Goal: Task Accomplishment & Management: Use online tool/utility

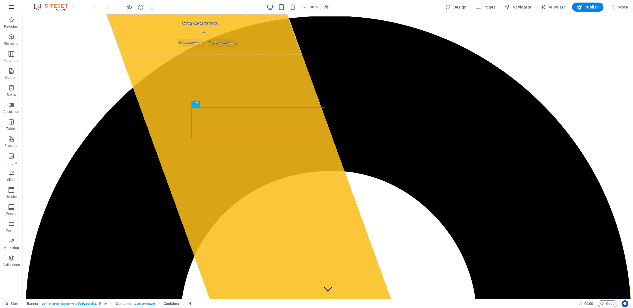
click at [12, 7] on icon "button" at bounding box center [11, 7] width 7 height 7
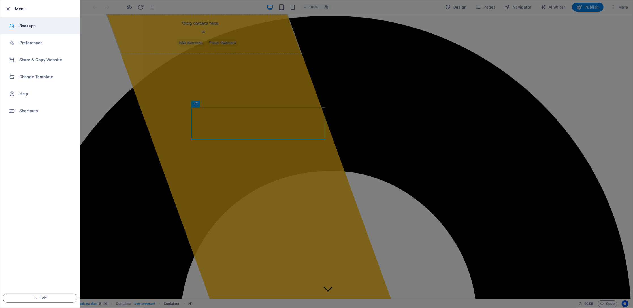
click at [22, 20] on li "Backups" at bounding box center [39, 25] width 79 height 17
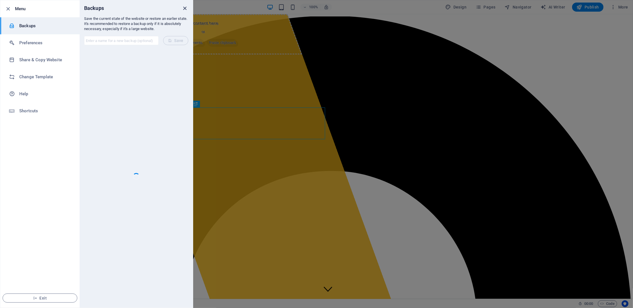
click at [187, 8] on icon "close" at bounding box center [185, 8] width 7 height 7
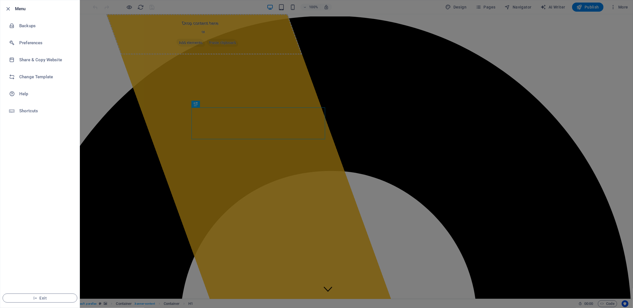
click at [553, 36] on div at bounding box center [316, 154] width 633 height 308
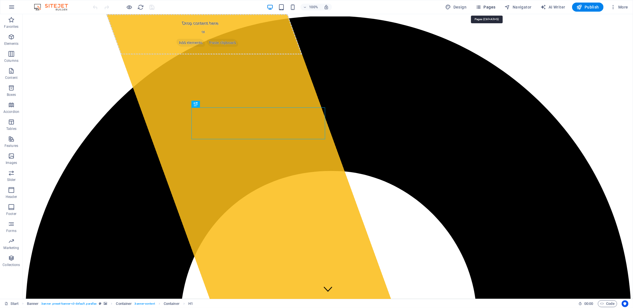
click at [493, 7] on span "Pages" at bounding box center [486, 7] width 20 height 6
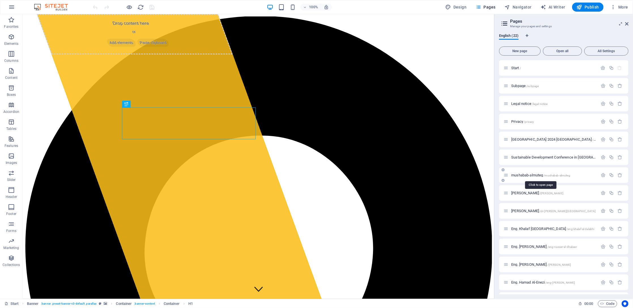
click at [527, 175] on span "mushabab-almuteg /mushabab-almuteg" at bounding box center [540, 175] width 59 height 4
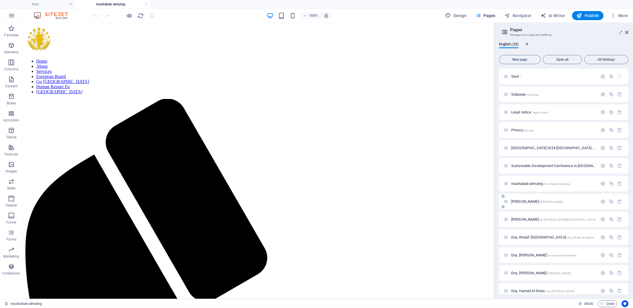
click at [530, 199] on span "[PERSON_NAME] /mouafak-[PERSON_NAME]" at bounding box center [537, 201] width 52 height 4
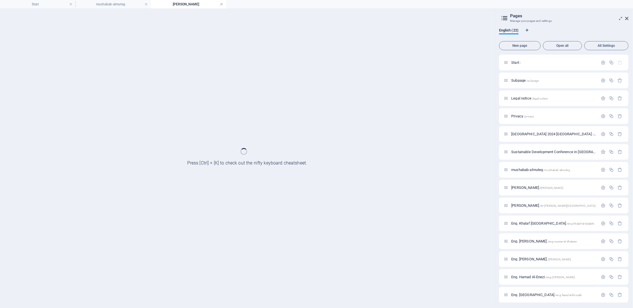
click at [221, 5] on link at bounding box center [221, 4] width 3 height 5
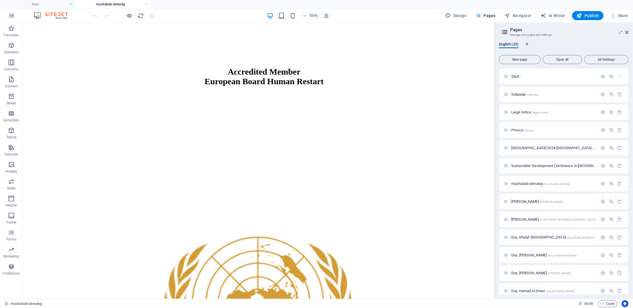
scroll to position [907, 0]
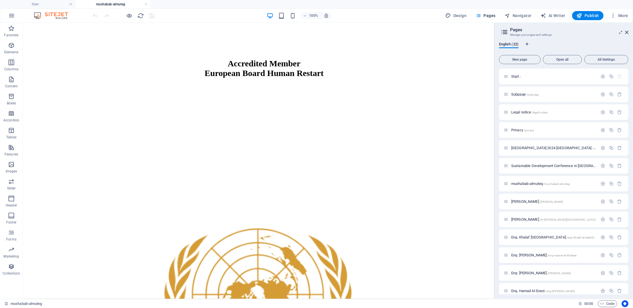
drag, startPoint x: 491, startPoint y: 105, endPoint x: 555, endPoint y: 237, distance: 146.8
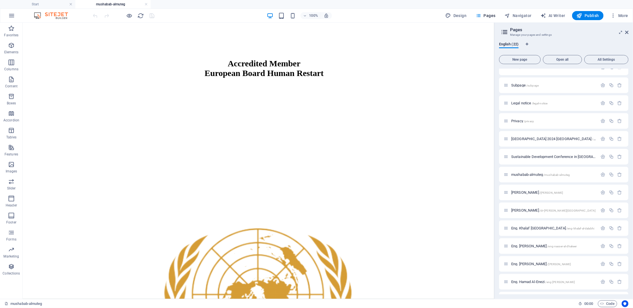
scroll to position [0, 0]
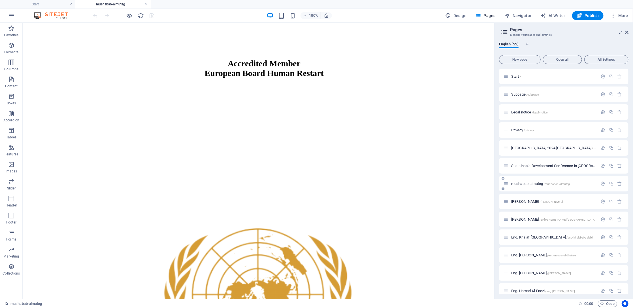
click at [531, 180] on div "mushabab-almuteg /mushabab-almuteg" at bounding box center [551, 183] width 94 height 7
click at [531, 183] on span "mushabab-almuteg /mushabab-almuteg" at bounding box center [540, 183] width 59 height 4
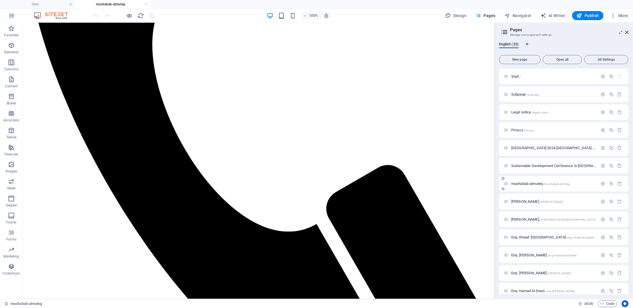
scroll to position [303, 0]
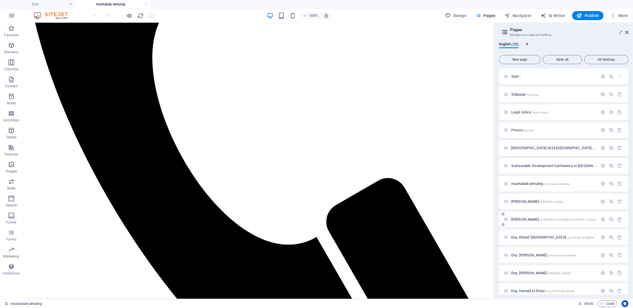
click at [538, 220] on span "[PERSON_NAME] /dr-[PERSON_NAME][GEOGRAPHIC_DATA]" at bounding box center [553, 219] width 85 height 4
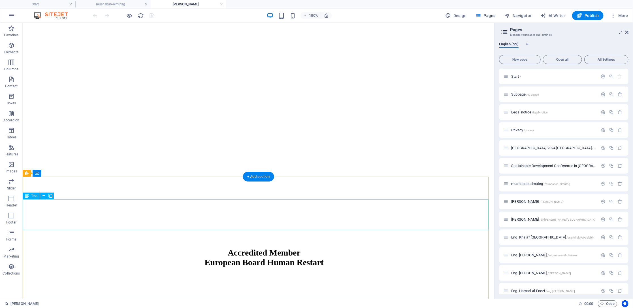
scroll to position [643, 0]
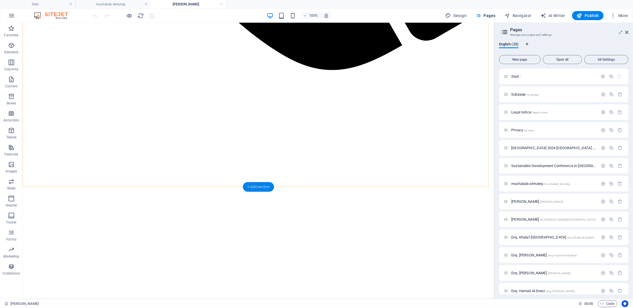
click at [263, 186] on div "+ Add section" at bounding box center [258, 187] width 31 height 10
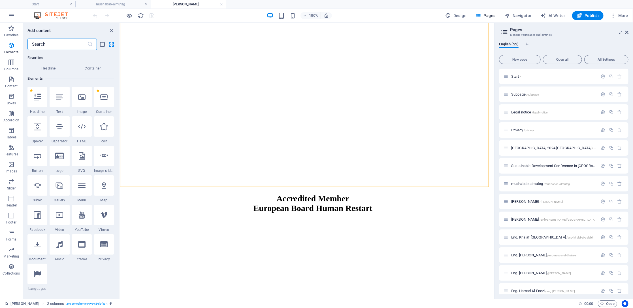
scroll to position [0, 0]
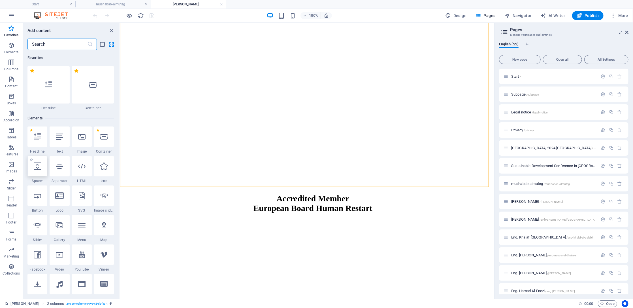
click at [36, 170] on div at bounding box center [37, 166] width 20 height 20
select select "px"
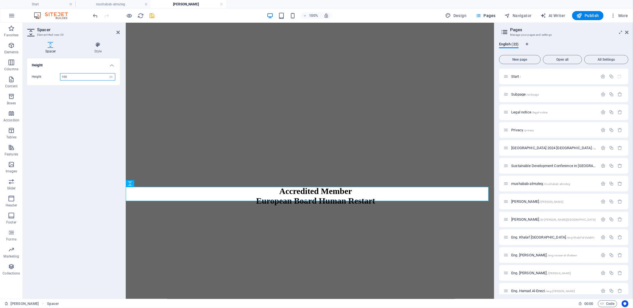
type input "100"
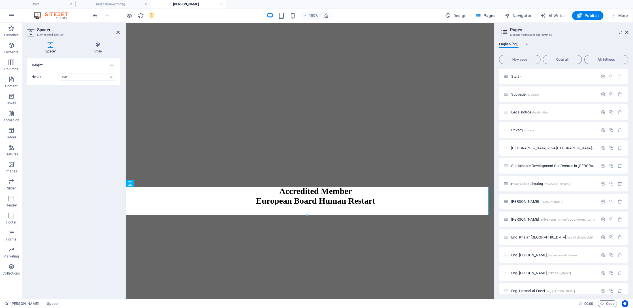
click at [118, 29] on h2 "Spacer" at bounding box center [78, 29] width 83 height 5
click at [118, 32] on icon at bounding box center [117, 32] width 3 height 5
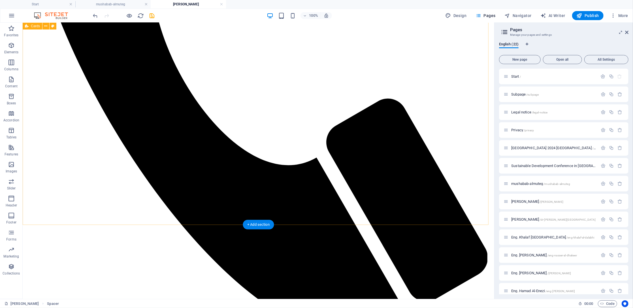
scroll to position [378, 0]
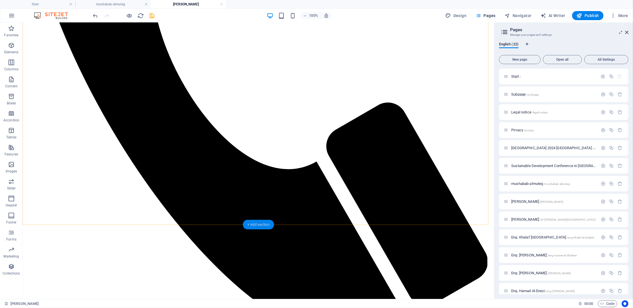
click at [260, 225] on div "+ Add section" at bounding box center [258, 225] width 31 height 10
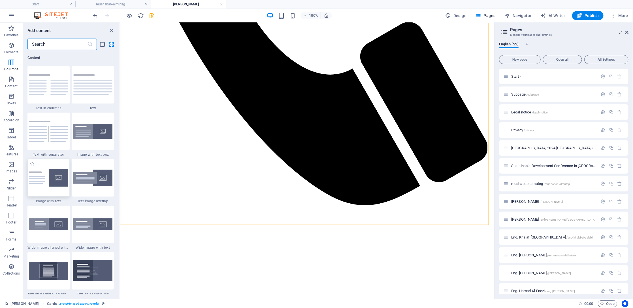
scroll to position [878, 0]
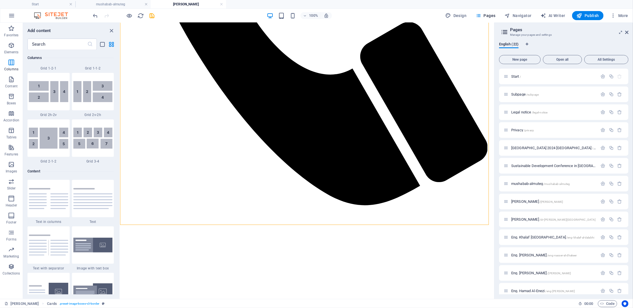
drag, startPoint x: 118, startPoint y: 94, endPoint x: 119, endPoint y: 62, distance: 31.5
click at [119, 62] on div "Favorites 1 Star Headline 1 Star Container Elements 1 Star Headline 1 Star Text…" at bounding box center [71, 172] width 97 height 244
drag, startPoint x: 118, startPoint y: 95, endPoint x: 112, endPoint y: 87, distance: 10.1
click at [118, 67] on div "Favorites 1 Star Headline 1 Star Container Elements 1 Star Headline 1 Star Text…" at bounding box center [71, 172] width 97 height 244
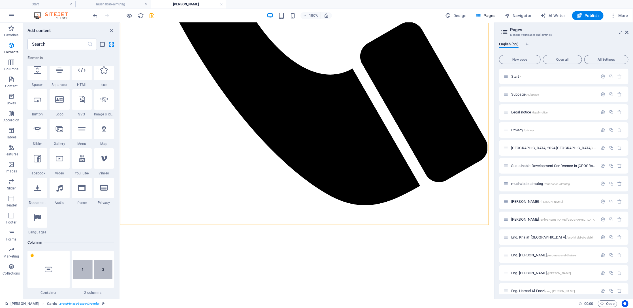
scroll to position [85, 0]
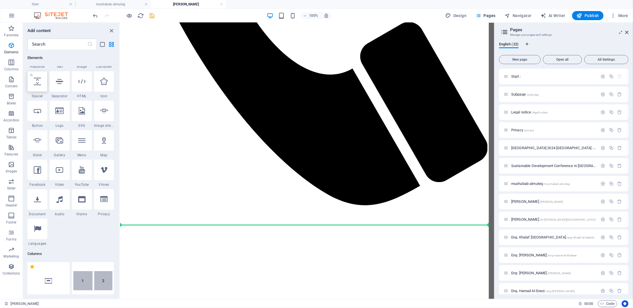
select select "px"
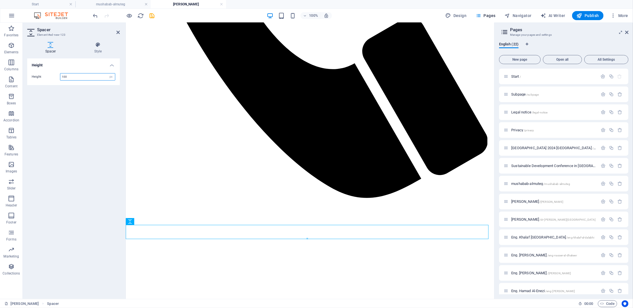
type input "100"
click at [117, 31] on icon at bounding box center [117, 32] width 3 height 5
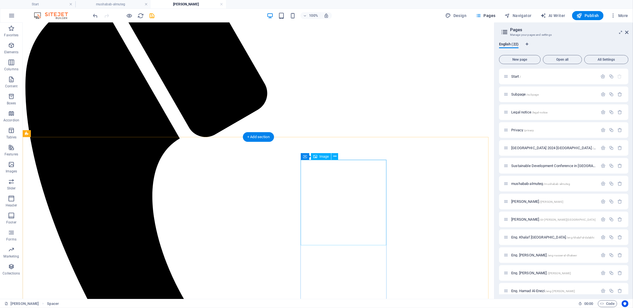
scroll to position [152, 0]
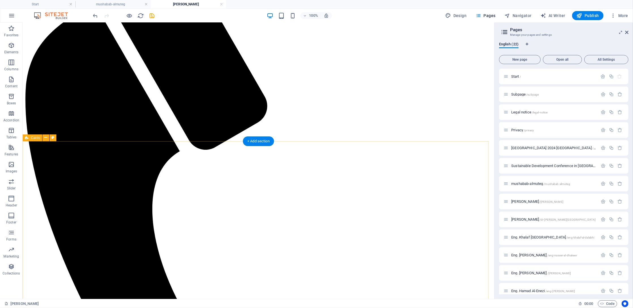
click at [47, 139] on icon at bounding box center [45, 138] width 3 height 6
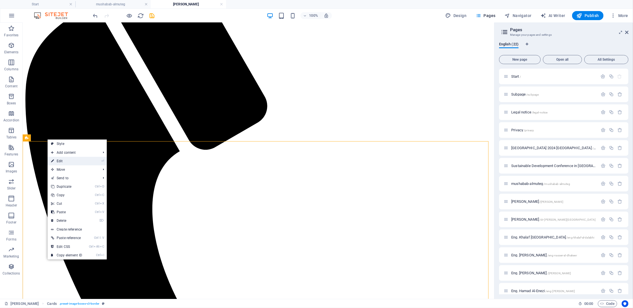
click at [69, 162] on link "⏎ Edit" at bounding box center [67, 161] width 38 height 8
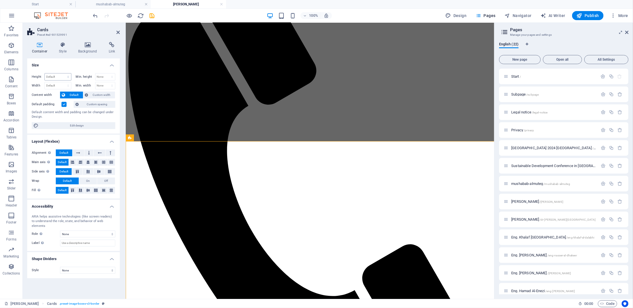
select select "rem"
select select "preset-image-boxes-v3-border"
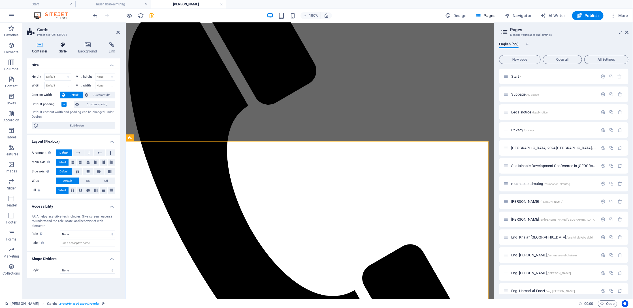
click at [58, 47] on icon at bounding box center [62, 45] width 17 height 6
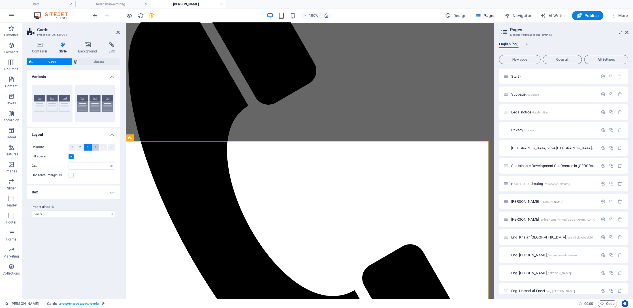
click at [95, 146] on span "4" at bounding box center [96, 147] width 2 height 7
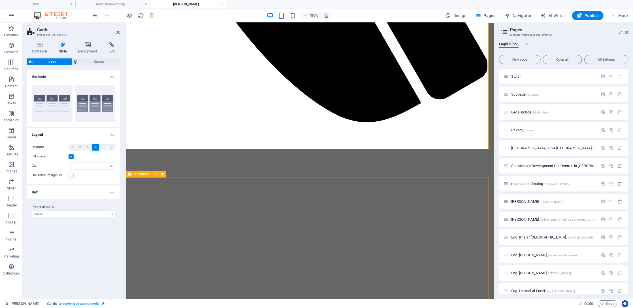
scroll to position [265, 0]
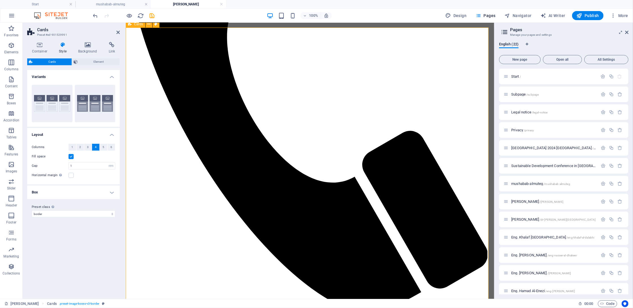
click at [116, 31] on icon at bounding box center [117, 32] width 3 height 5
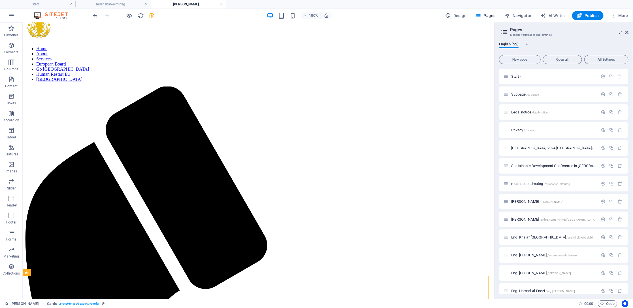
scroll to position [0, 0]
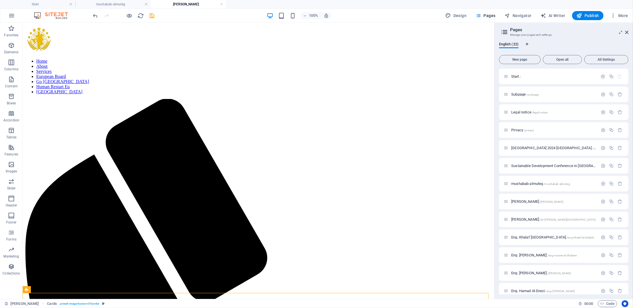
drag, startPoint x: 517, startPoint y: 153, endPoint x: 517, endPoint y: 95, distance: 58.4
click at [43, 93] on icon at bounding box center [43, 94] width 3 height 6
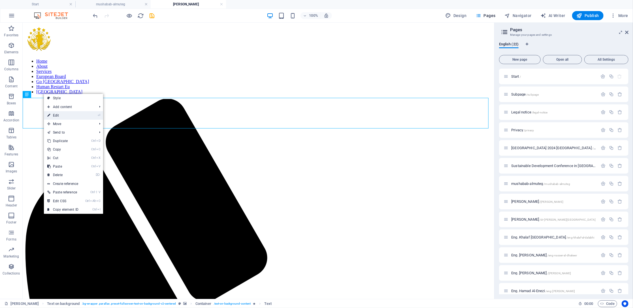
click at [58, 116] on link "⏎ Edit" at bounding box center [63, 115] width 38 height 8
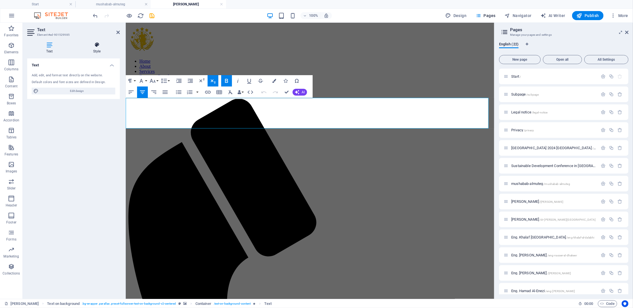
click at [94, 47] on icon at bounding box center [97, 45] width 46 height 6
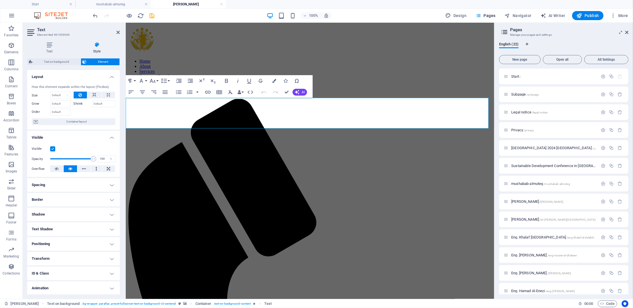
click at [112, 183] on h4 "Spacing" at bounding box center [73, 185] width 93 height 14
click at [112, 183] on h4 "Spacing" at bounding box center [73, 183] width 93 height 10
click at [116, 32] on icon at bounding box center [117, 32] width 3 height 5
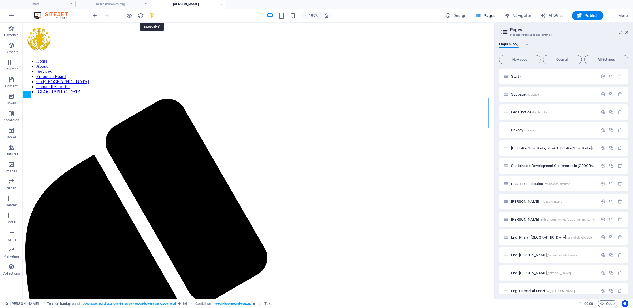
click at [152, 16] on icon "save" at bounding box center [152, 15] width 7 height 7
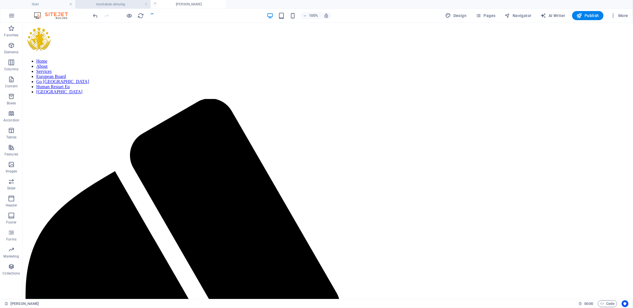
click at [126, 3] on h4 "mushabab-almuteg" at bounding box center [112, 4] width 75 height 6
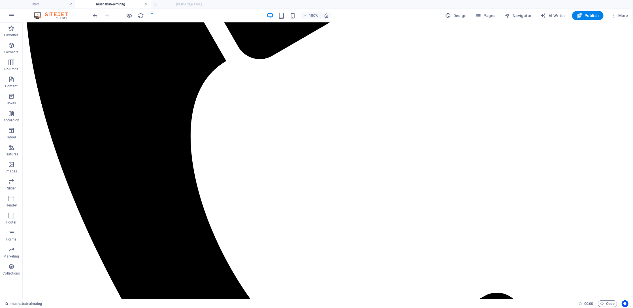
drag, startPoint x: 147, startPoint y: 4, endPoint x: 141, endPoint y: 35, distance: 31.4
click at [147, 4] on link at bounding box center [145, 4] width 3 height 5
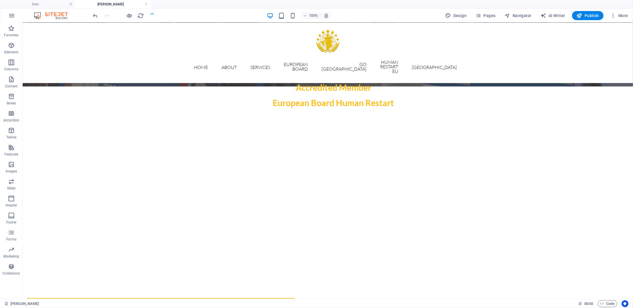
scroll to position [264, 0]
